Goal: Entertainment & Leisure: Consume media (video, audio)

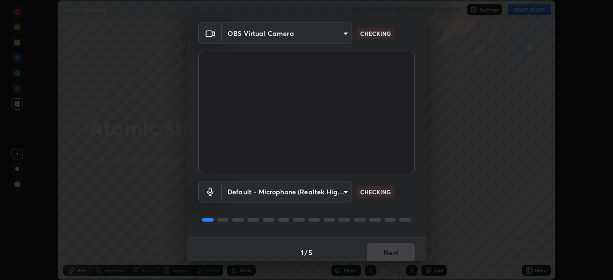
scroll to position [34, 0]
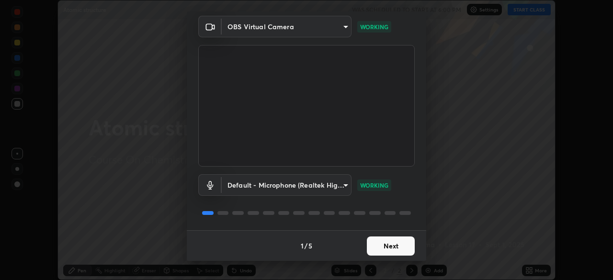
click at [398, 246] on button "Next" at bounding box center [391, 246] width 48 height 19
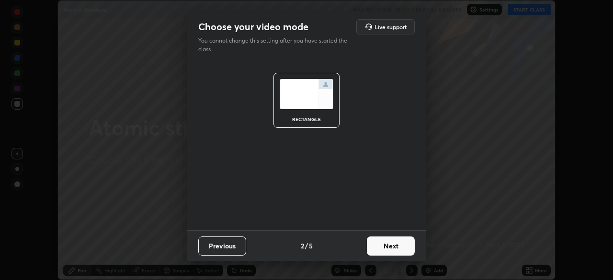
scroll to position [0, 0]
click at [400, 249] on button "Next" at bounding box center [391, 246] width 48 height 19
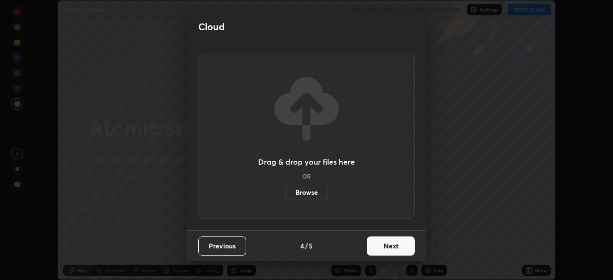
click at [406, 250] on button "Next" at bounding box center [391, 246] width 48 height 19
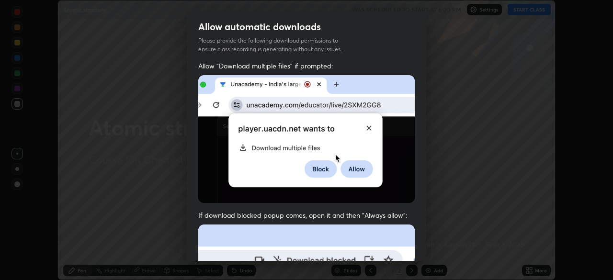
click at [414, 245] on div "Allow "Download multiple files" if prompted: If download blocked popup comes, o…" at bounding box center [307, 262] width 240 height 403
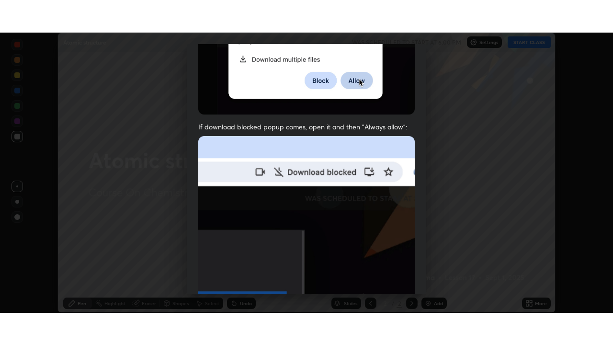
scroll to position [230, 0]
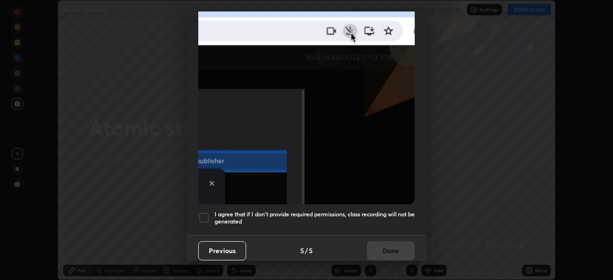
click at [398, 245] on div "Previous 5 / 5 Done" at bounding box center [307, 250] width 240 height 31
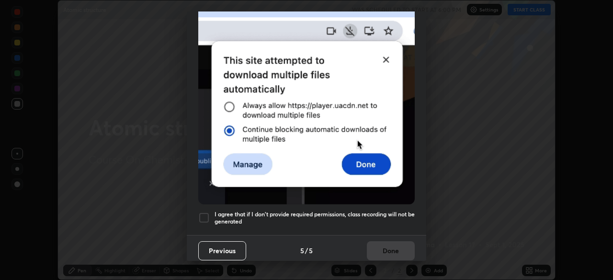
click at [400, 213] on h5 "I agree that if I don't provide required permissions, class recording will not …" at bounding box center [315, 218] width 200 height 15
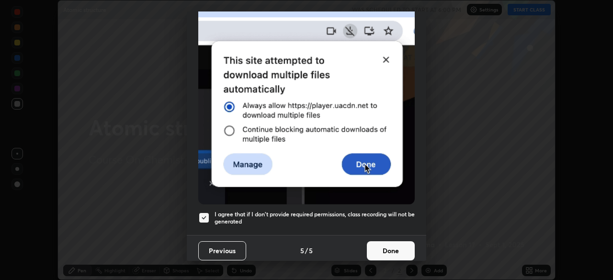
click at [398, 247] on button "Done" at bounding box center [391, 251] width 48 height 19
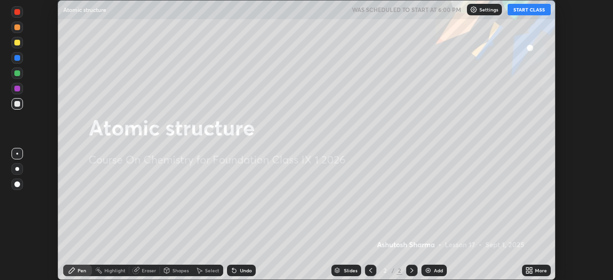
click at [531, 272] on icon at bounding box center [531, 272] width 2 height 2
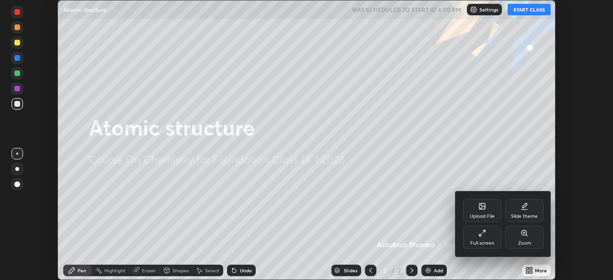
click at [484, 239] on div "Full screen" at bounding box center [482, 237] width 38 height 23
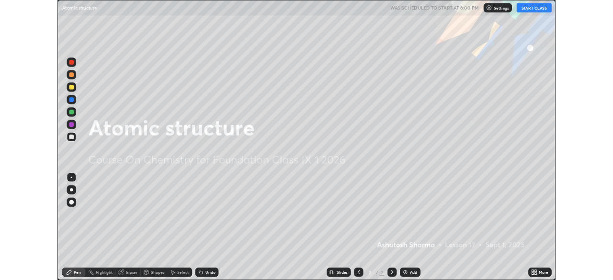
scroll to position [345, 613]
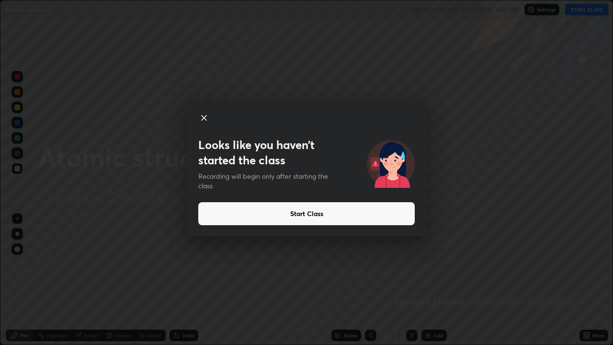
click at [405, 217] on button "Start Class" at bounding box center [306, 213] width 217 height 23
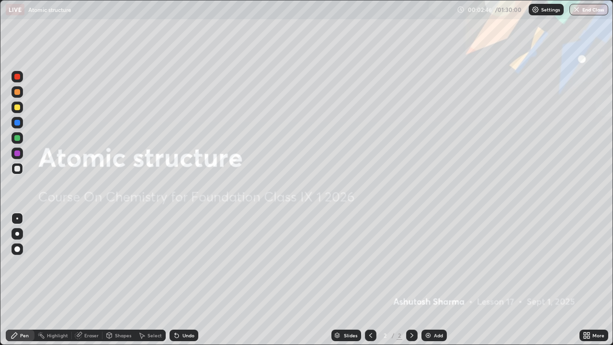
click at [429, 280] on img at bounding box center [429, 336] width 8 height 8
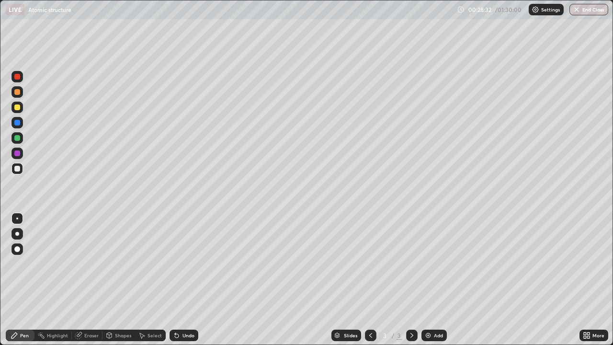
click at [433, 280] on div "Add" at bounding box center [434, 336] width 25 height 12
click at [22, 232] on div at bounding box center [18, 234] width 12 height 12
click at [427, 280] on img at bounding box center [429, 336] width 8 height 8
click at [433, 280] on div "Add" at bounding box center [434, 336] width 25 height 12
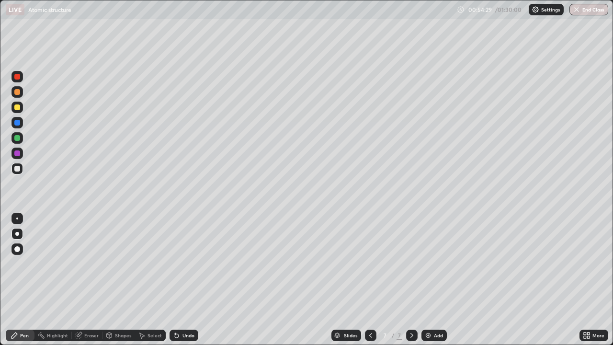
click at [428, 280] on img at bounding box center [429, 336] width 8 height 8
click at [181, 280] on div "Undo" at bounding box center [184, 336] width 29 height 12
click at [183, 280] on div "Undo" at bounding box center [189, 335] width 12 height 5
click at [185, 280] on div "Undo" at bounding box center [189, 335] width 12 height 5
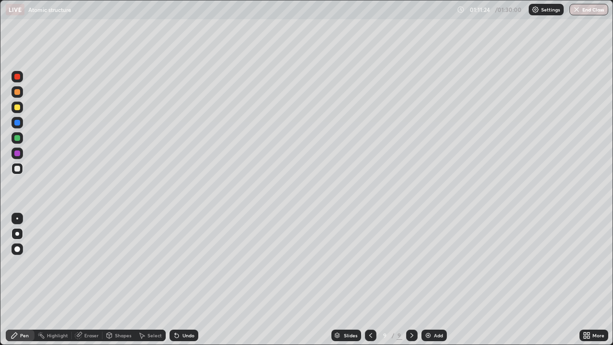
click at [91, 280] on div "Eraser" at bounding box center [91, 335] width 14 height 5
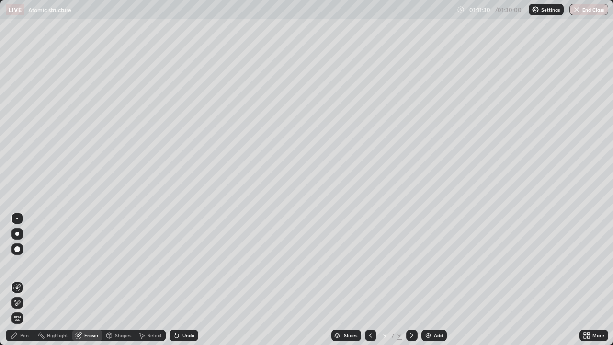
click at [28, 280] on div "Pen" at bounding box center [24, 335] width 9 height 5
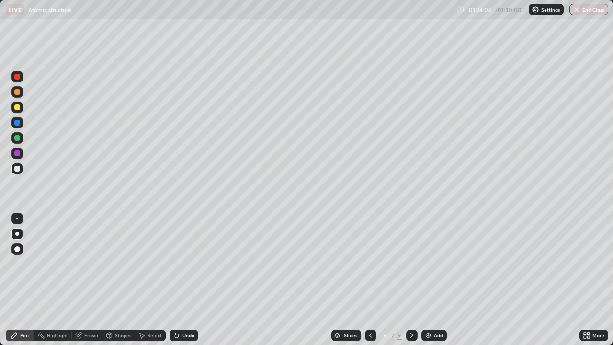
click at [588, 280] on icon at bounding box center [588, 337] width 2 height 2
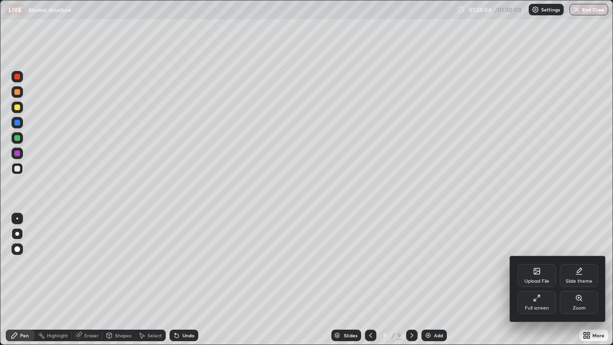
click at [540, 280] on div "Full screen" at bounding box center [537, 302] width 38 height 23
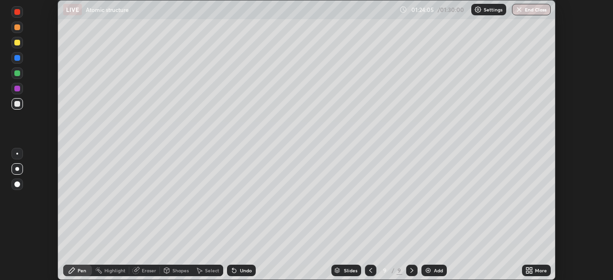
scroll to position [47637, 47304]
click at [533, 7] on button "End Class" at bounding box center [531, 10] width 39 height 12
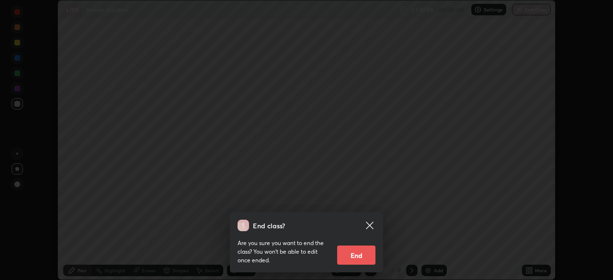
click at [363, 250] on button "End" at bounding box center [356, 255] width 38 height 19
